Goal: Information Seeking & Learning: Learn about a topic

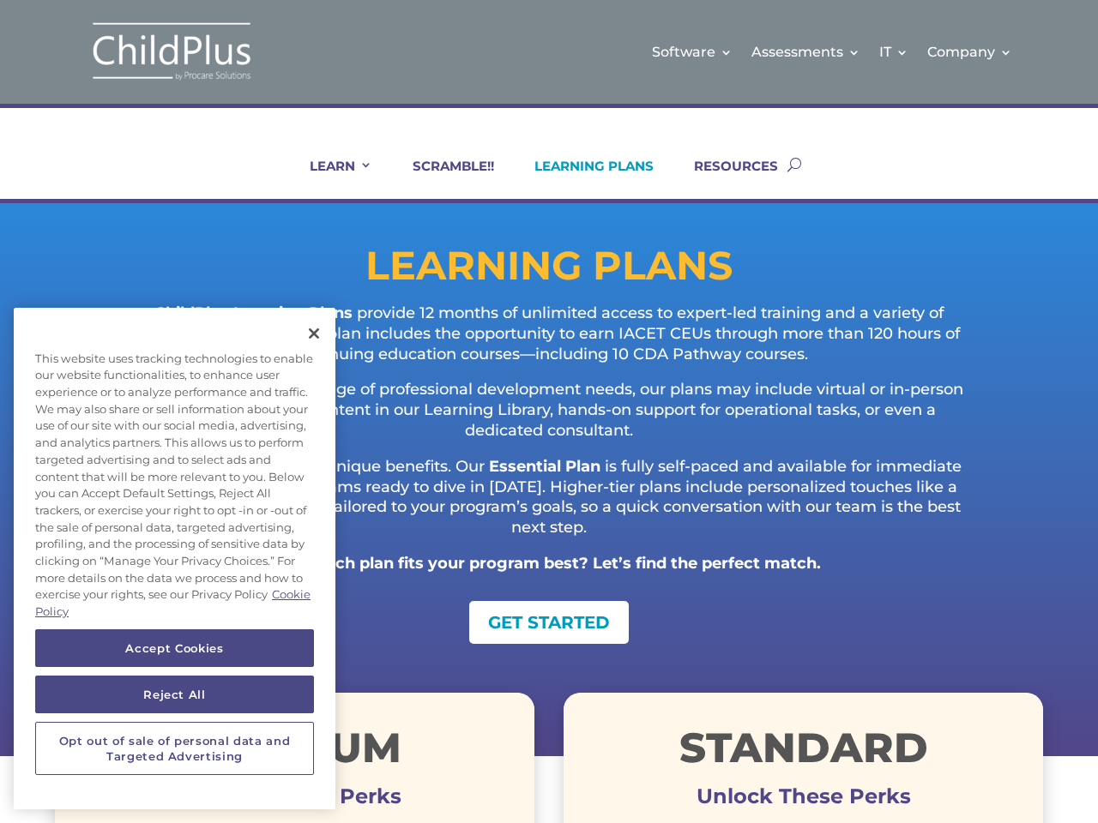
click at [549, 412] on p "Designed to support a range of professional development needs, our plans may in…" at bounding box center [549, 418] width 851 height 76
click at [895, 51] on link "IT" at bounding box center [893, 51] width 29 height 69
click at [970, 51] on link "Company" at bounding box center [969, 51] width 85 height 69
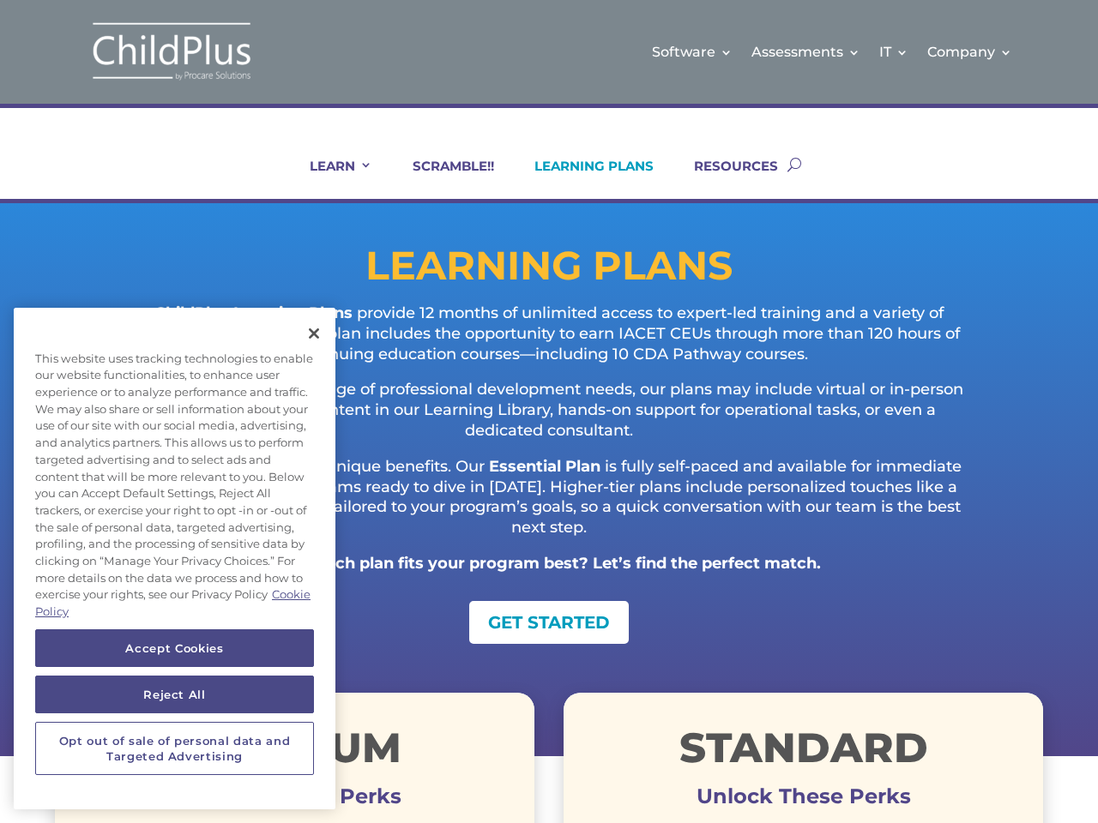
click at [329, 178] on link "LEARN" at bounding box center [330, 178] width 84 height 41
click at [174, 648] on button "Accept Cookies" at bounding box center [174, 649] width 279 height 38
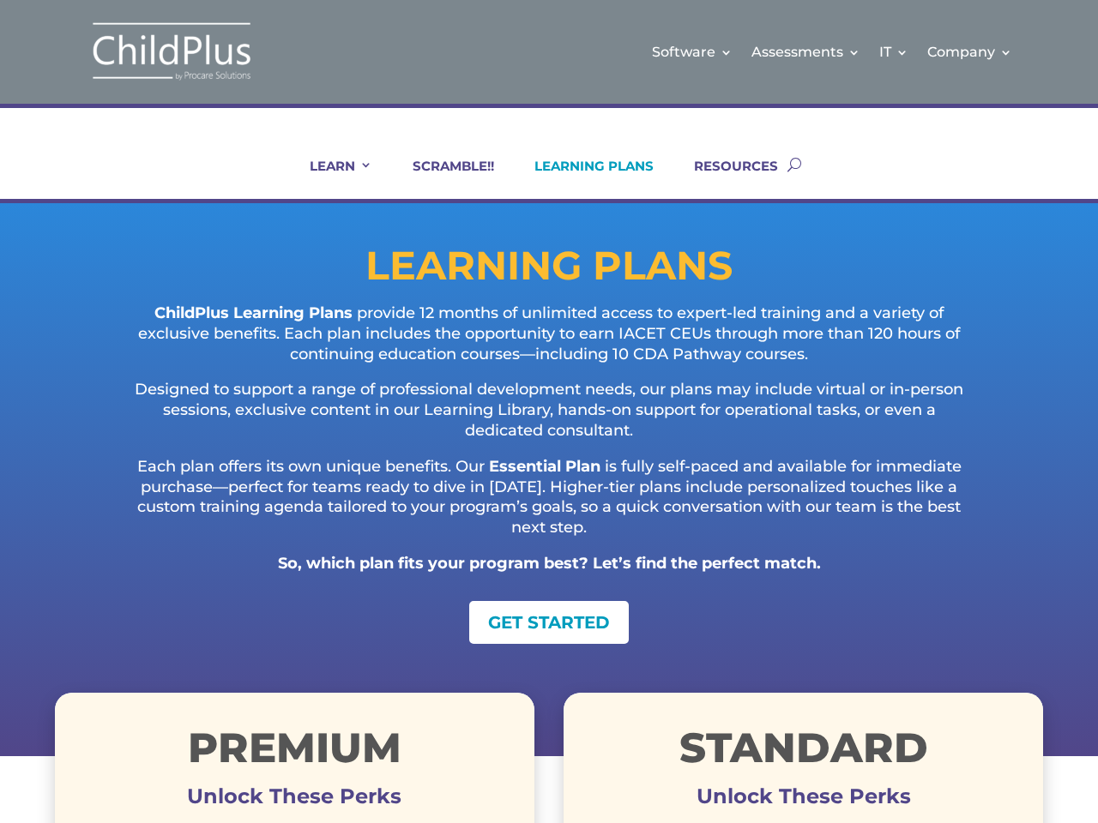
click at [174, 695] on button "Reject All" at bounding box center [174, 695] width 279 height 38
click at [174, 749] on h1 "Premium" at bounding box center [294, 752] width 479 height 50
click at [314, 334] on p "ChildPlus Learning Plans provide 12 months of unlimited access to expert-led tr…" at bounding box center [549, 342] width 851 height 76
